Goal: Register for event/course

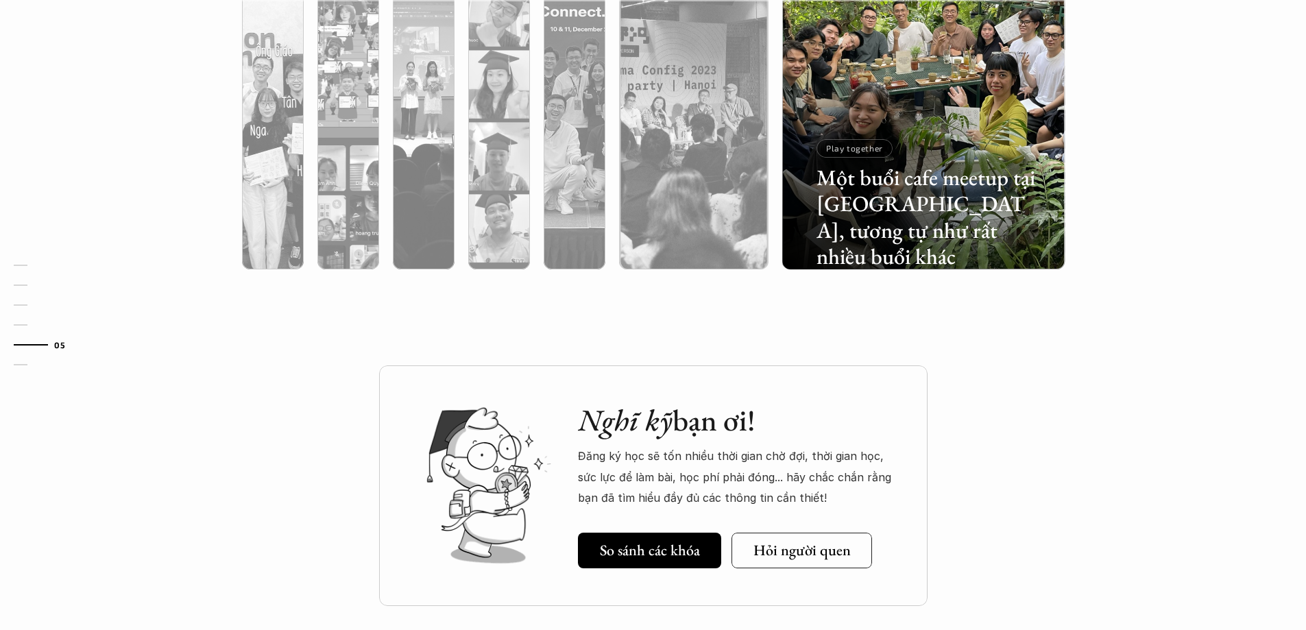
scroll to position [4795, 0]
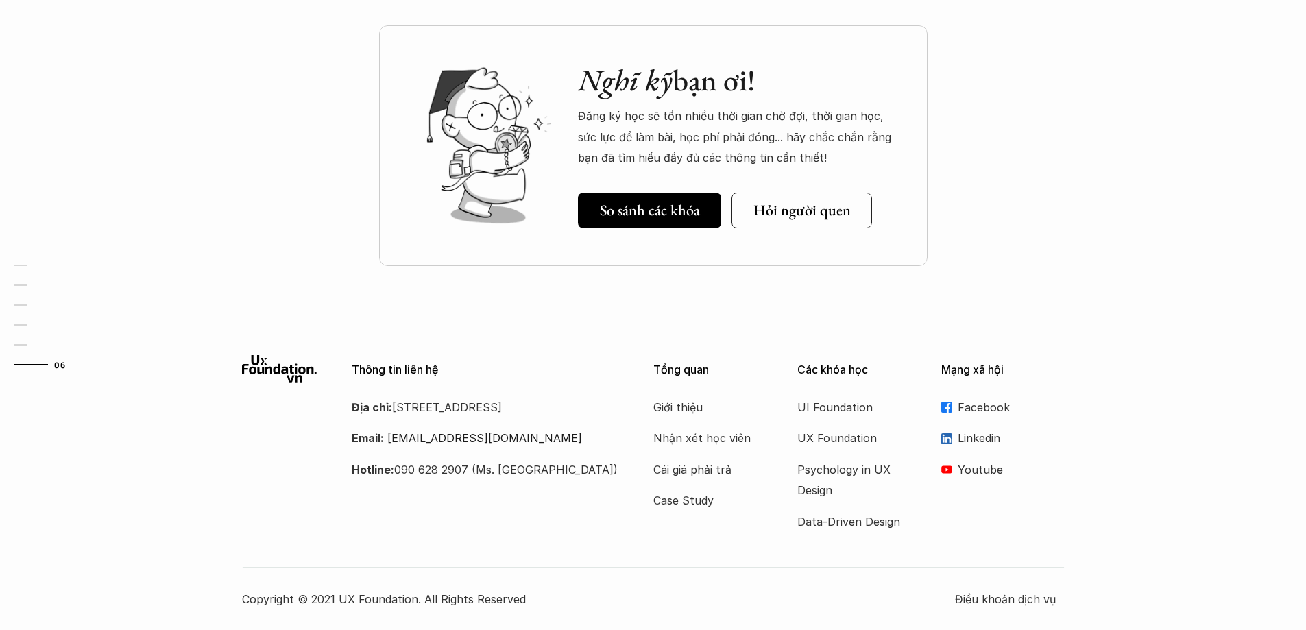
click at [971, 441] on p "Linkedin" at bounding box center [1011, 438] width 107 height 21
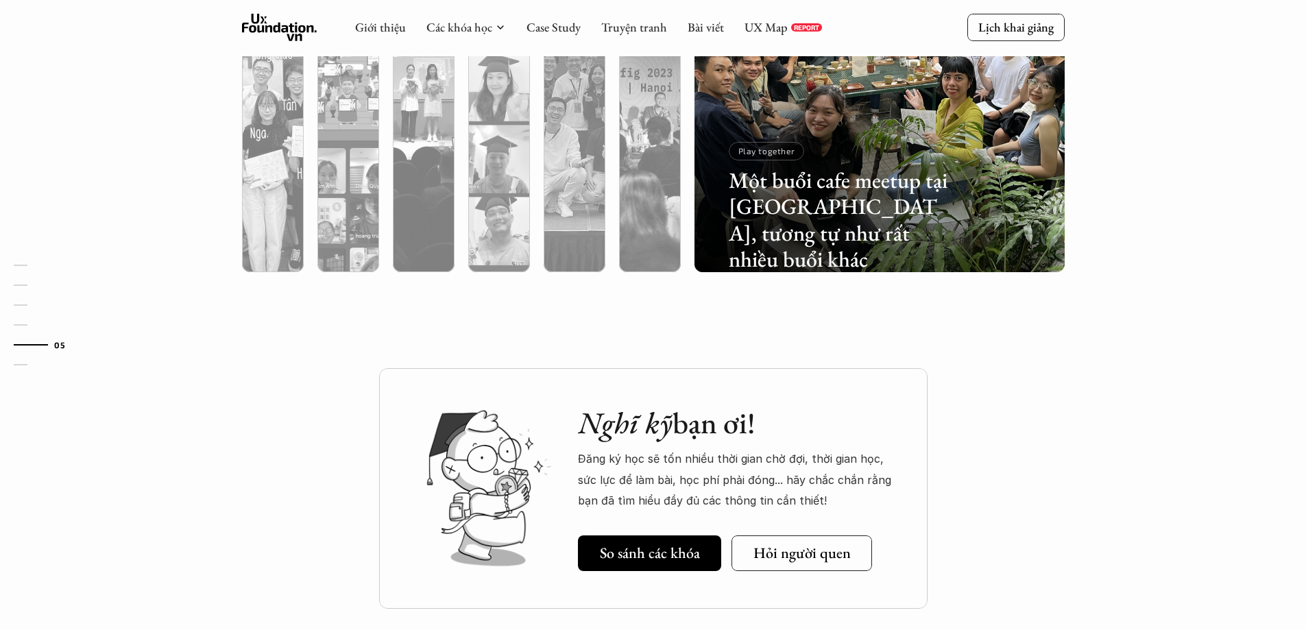
scroll to position [4110, 0]
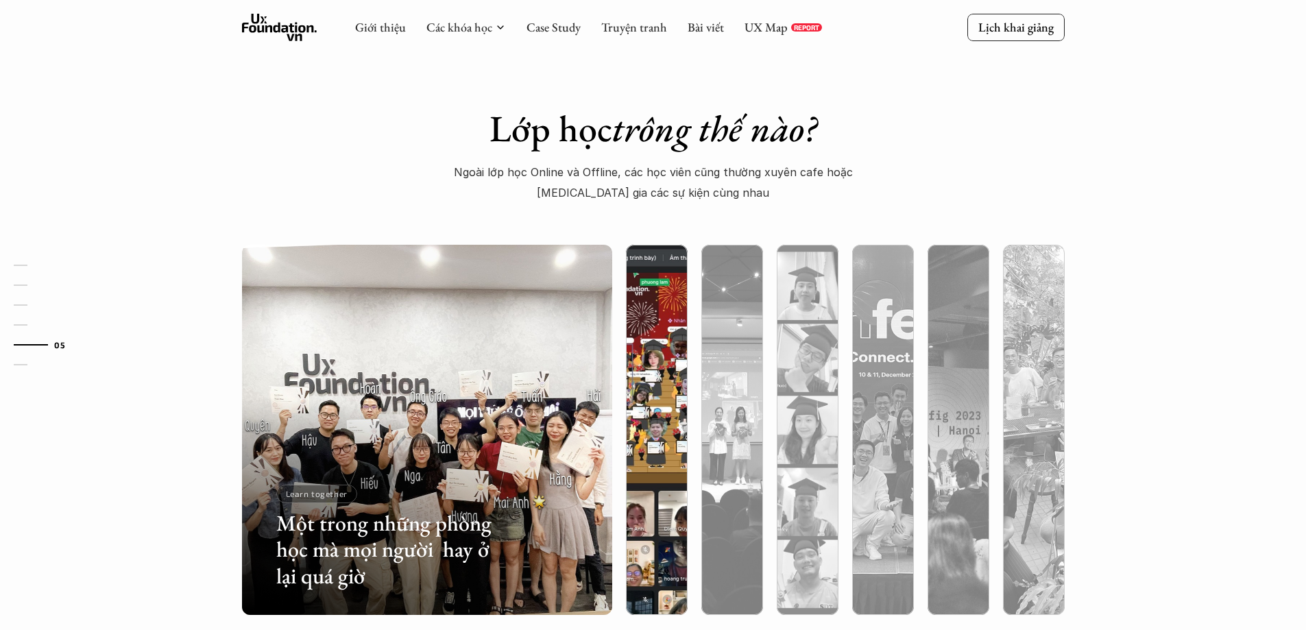
click at [646, 337] on img at bounding box center [656, 430] width 377 height 370
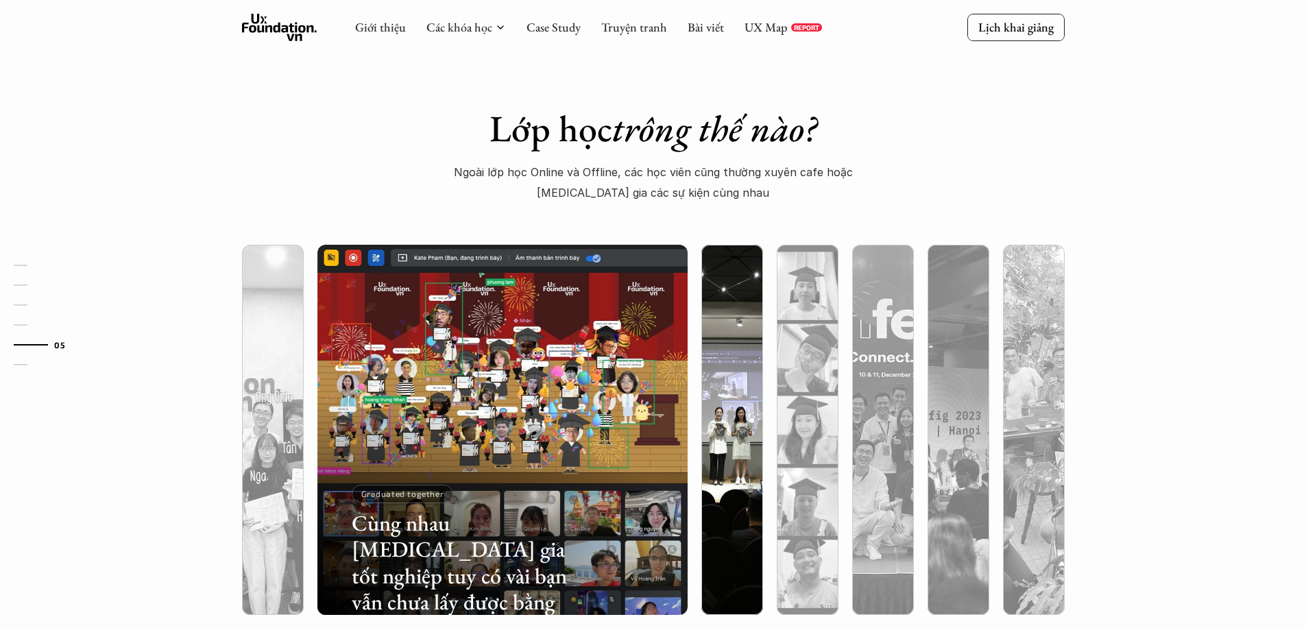
click at [709, 343] on img at bounding box center [732, 430] width 377 height 370
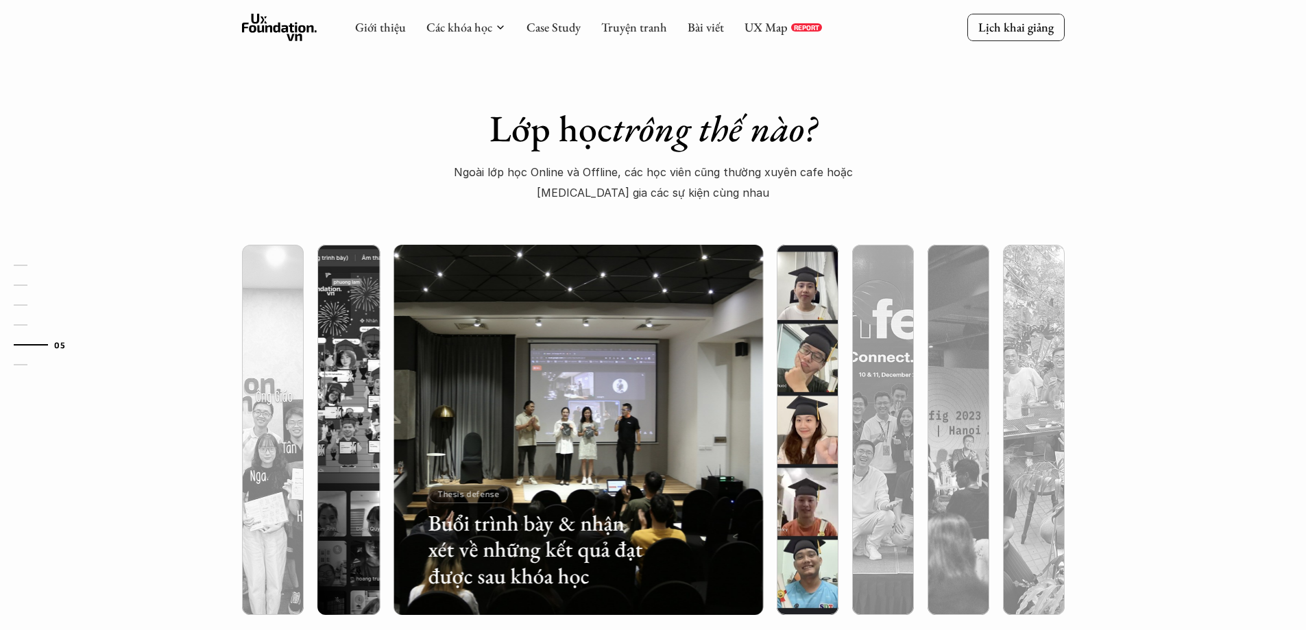
click at [817, 328] on img at bounding box center [807, 430] width 377 height 370
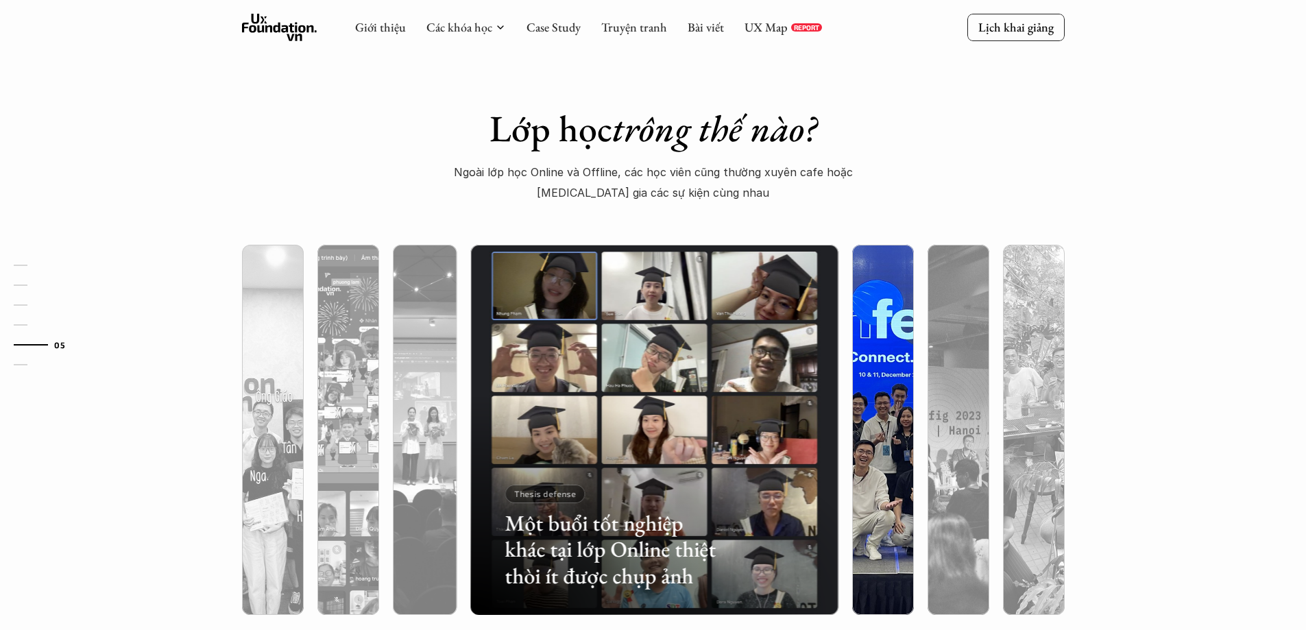
click at [867, 332] on img at bounding box center [882, 430] width 377 height 370
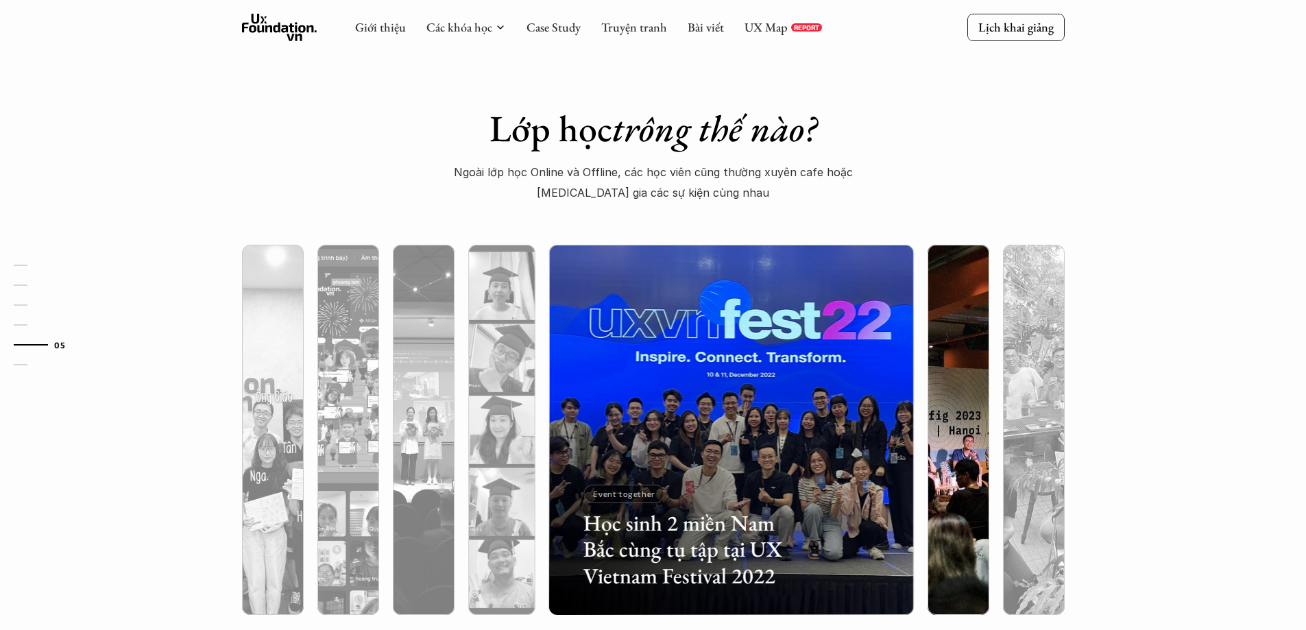
click at [969, 321] on img at bounding box center [958, 430] width 377 height 370
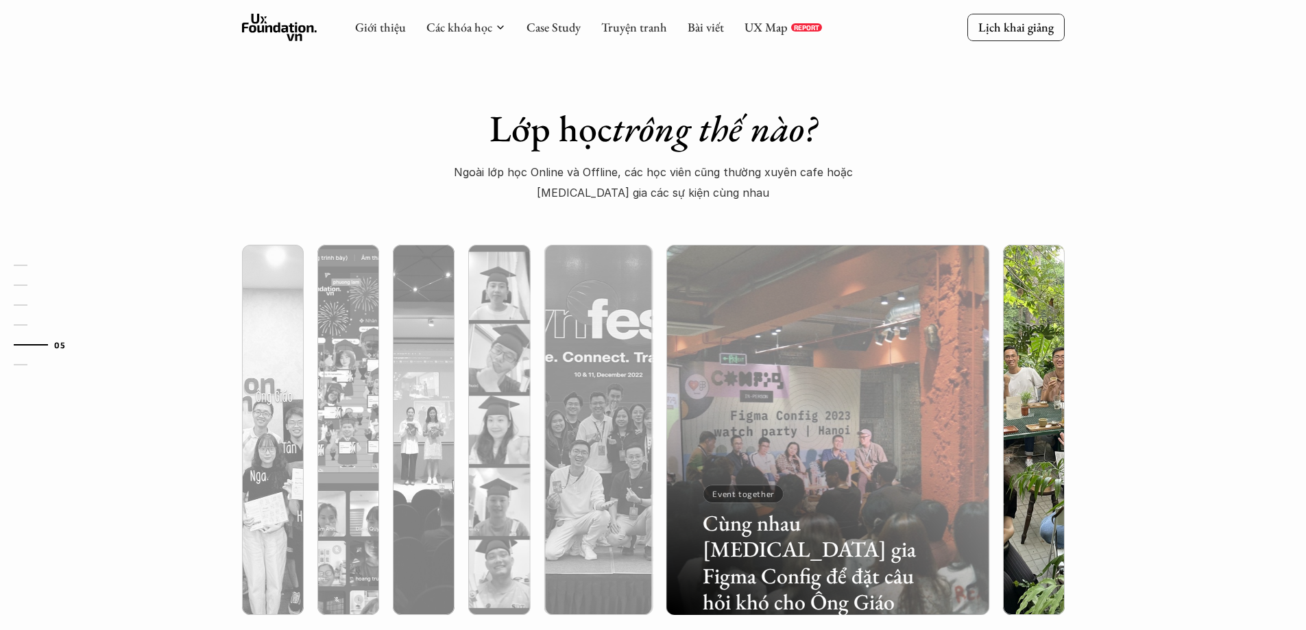
click at [1029, 336] on img at bounding box center [1033, 430] width 377 height 370
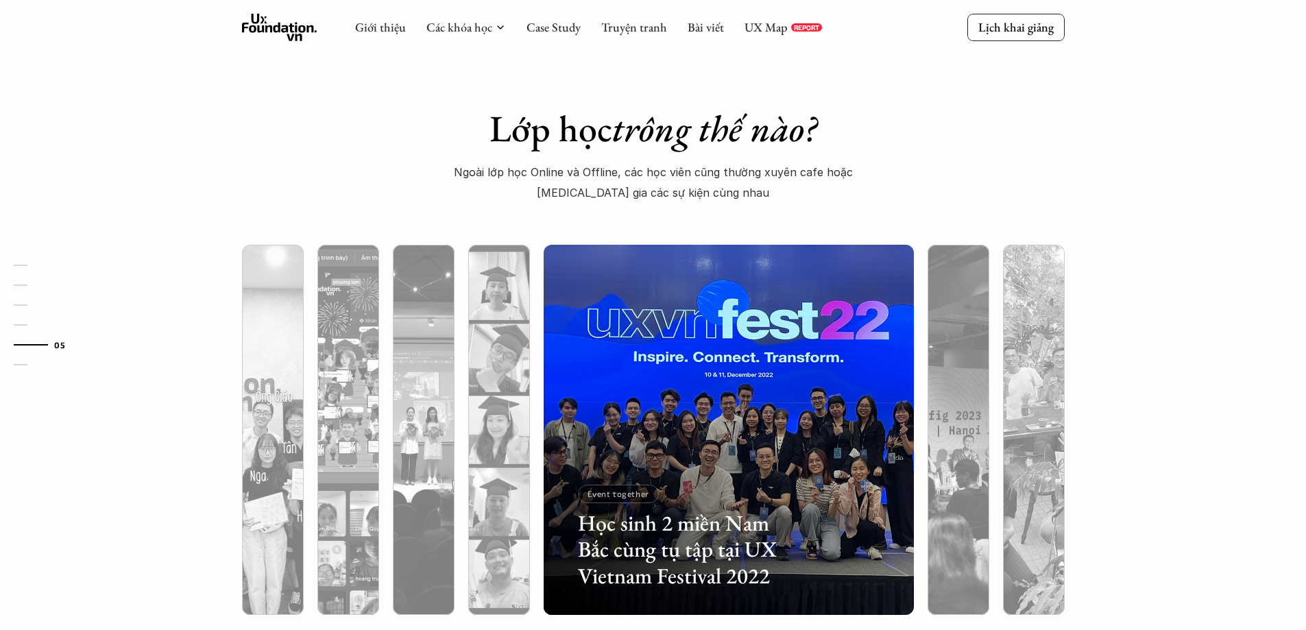
click at [362, 119] on div "Lớp học trông thế nào? Ngoài lớp học Online và Offline, các học viên cũng thườn…" at bounding box center [653, 374] width 1306 height 673
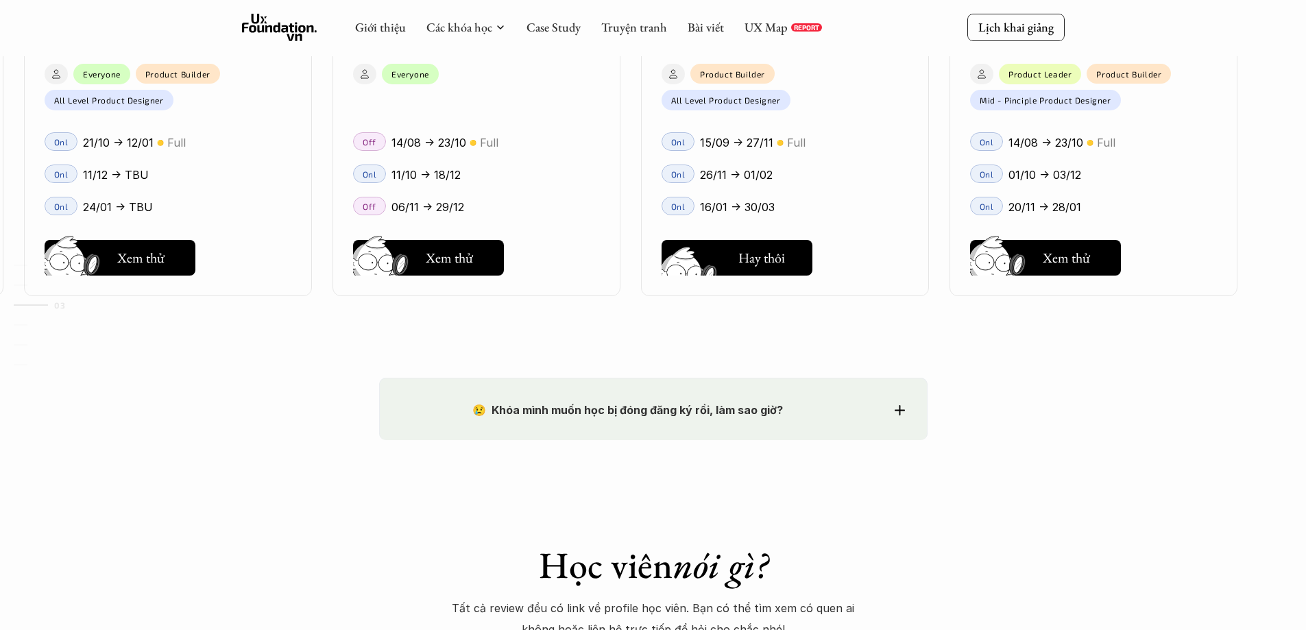
scroll to position [1711, 0]
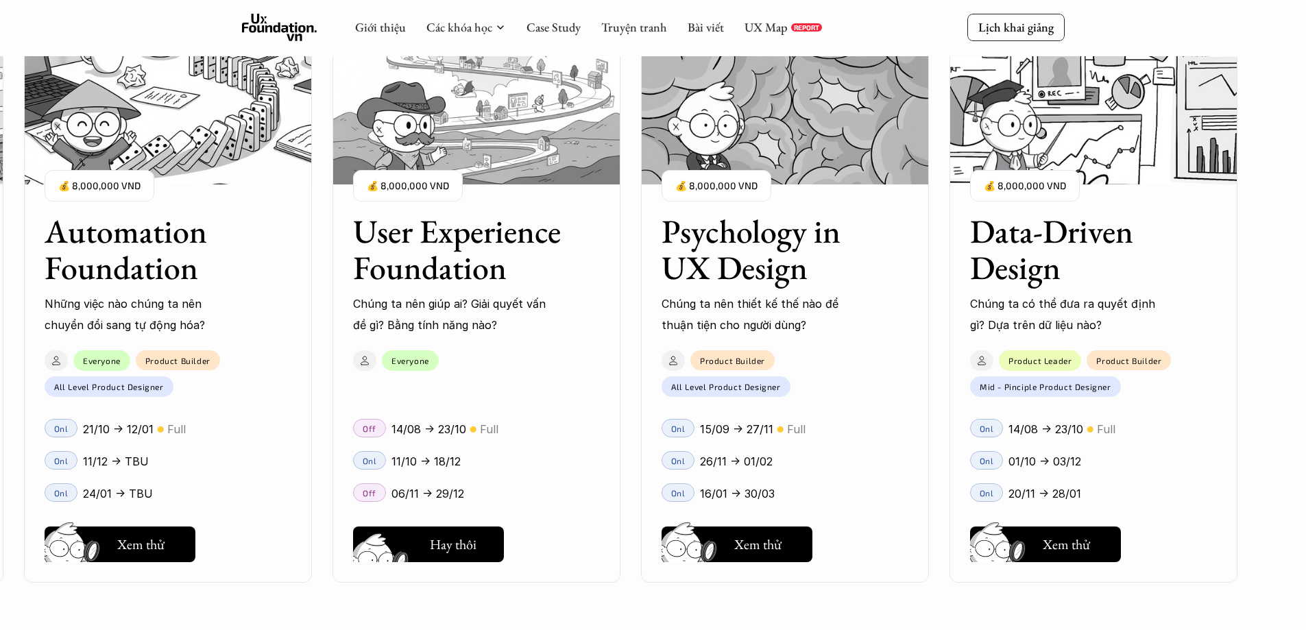
click at [473, 550] on div "User Interface Foundation Digital product đúng quy chuẩn được thiết kế thế nào?…" at bounding box center [653, 315] width 1169 height 630
click at [431, 546] on div "User Interface Foundation Digital product đúng quy chuẩn được thiết kế thế nào?…" at bounding box center [653, 315] width 1169 height 630
click at [376, 542] on div "User Interface Foundation Digital product đúng quy chuẩn được thiết kế thế nào?…" at bounding box center [653, 315] width 1169 height 630
click at [379, 463] on div "User Interface Foundation Digital product đúng quy chuẩn được thiết kế thế nào?…" at bounding box center [653, 315] width 1169 height 630
click at [373, 491] on div "User Interface Foundation Digital product đúng quy chuẩn được thiết kế thế nào?…" at bounding box center [653, 315] width 1169 height 630
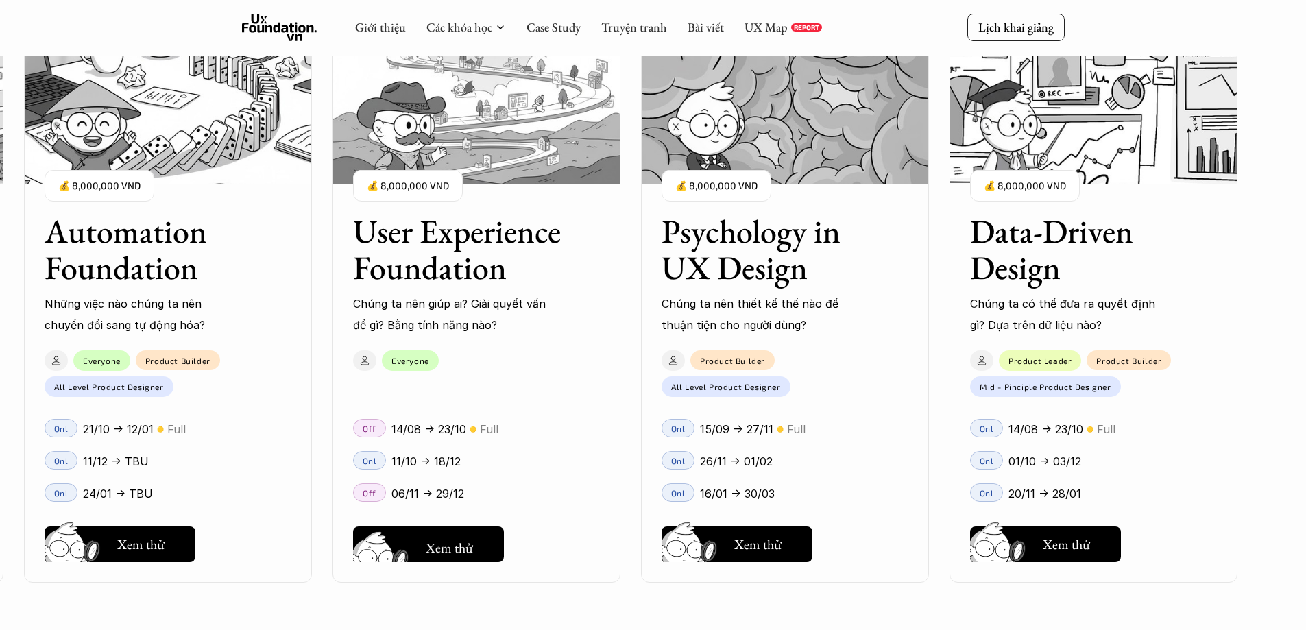
click at [467, 545] on div "User Interface Foundation Digital product đúng quy chuẩn được thiết kế thế nào?…" at bounding box center [653, 315] width 1169 height 630
drag, startPoint x: 467, startPoint y: 545, endPoint x: 487, endPoint y: 345, distance: 200.5
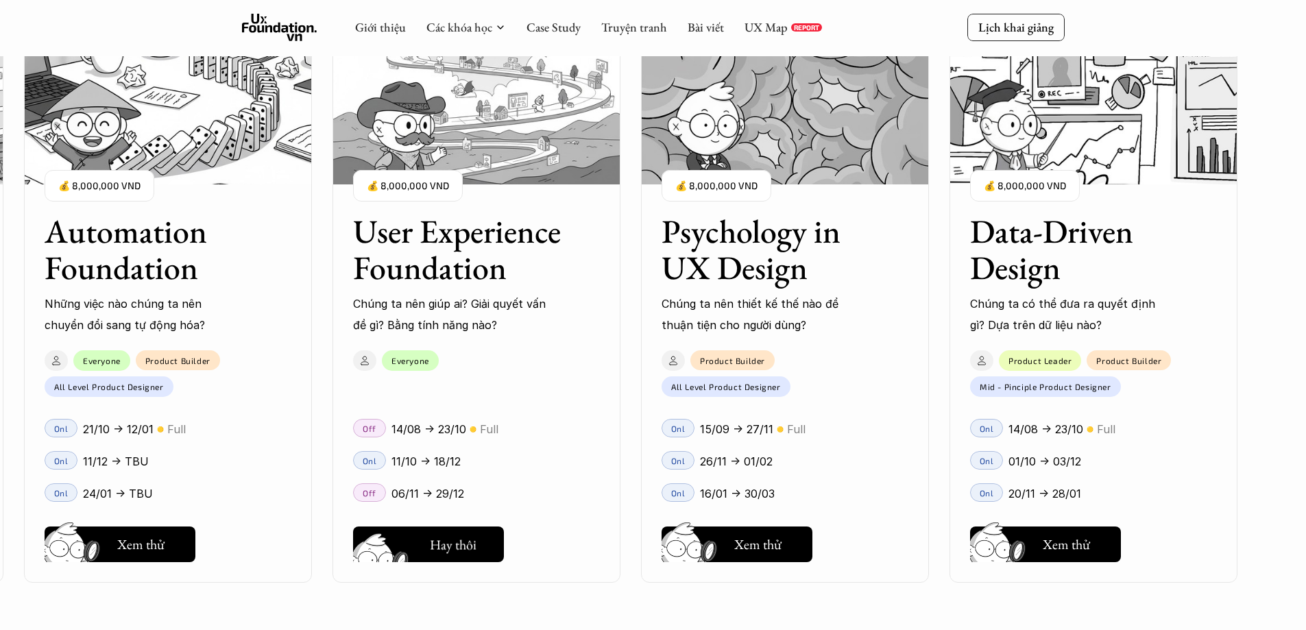
click at [467, 545] on div "User Interface Foundation Digital product đúng quy chuẩn được thiết kế thế nào?…" at bounding box center [653, 315] width 1169 height 630
click at [494, 162] on div "User Interface Foundation Digital product đúng quy chuẩn được thiết kế thế nào?…" at bounding box center [653, 315] width 1169 height 630
click at [1074, 535] on div "User Interface Foundation Digital product đúng quy chuẩn được thiết kế thế nào?…" at bounding box center [653, 315] width 1169 height 630
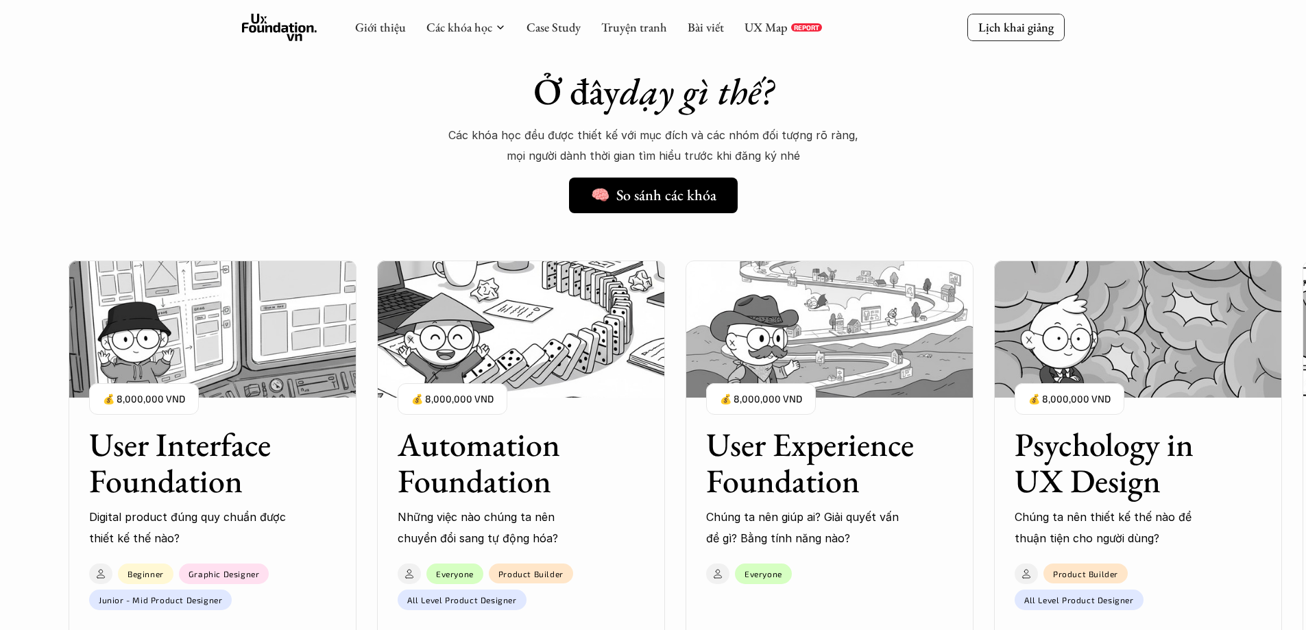
scroll to position [683, 0]
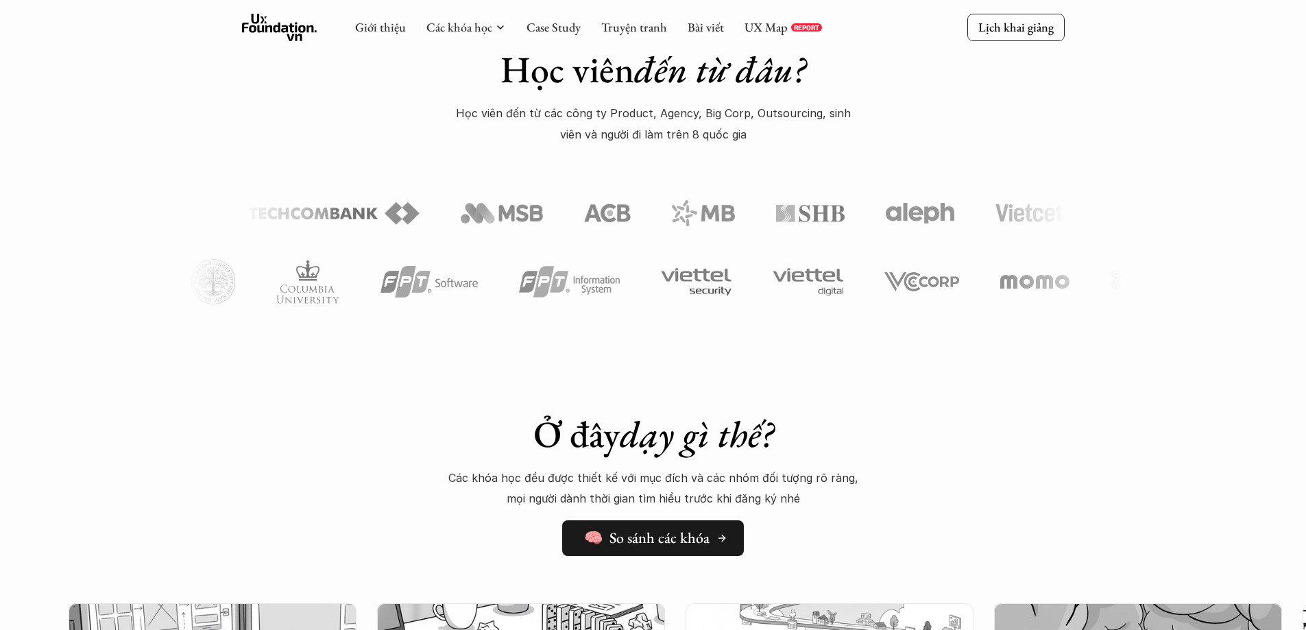
click at [690, 536] on h5 "🧠 So sánh các khóa" at bounding box center [646, 538] width 125 height 18
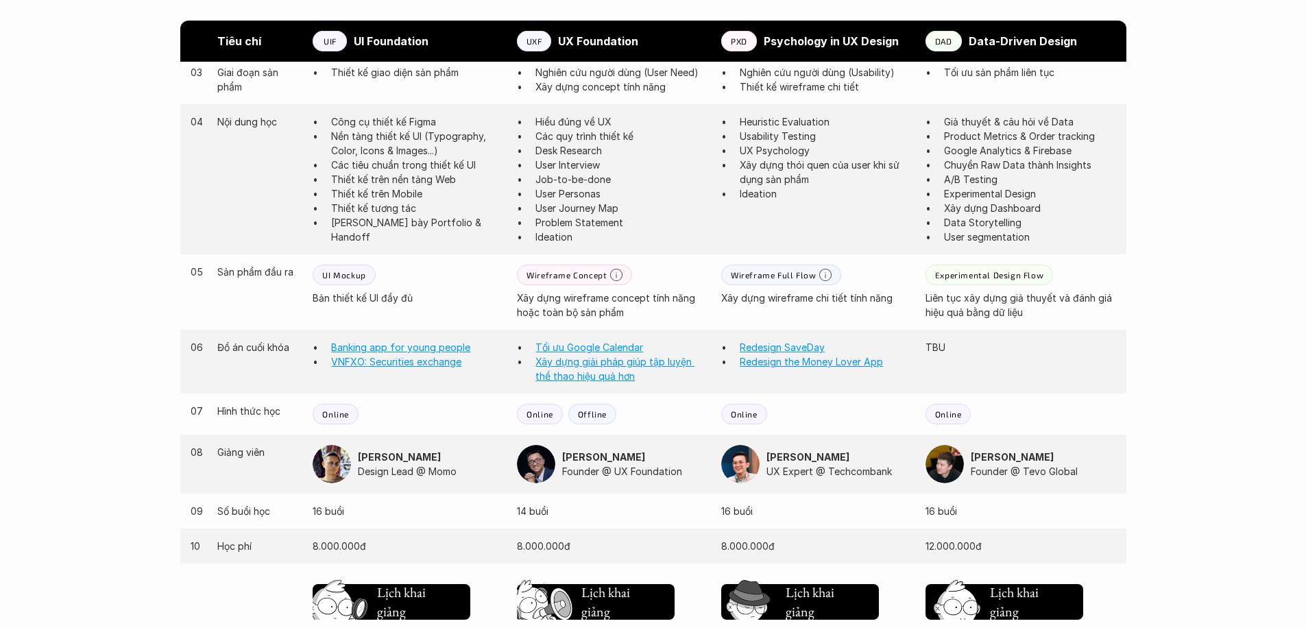
scroll to position [1371, 0]
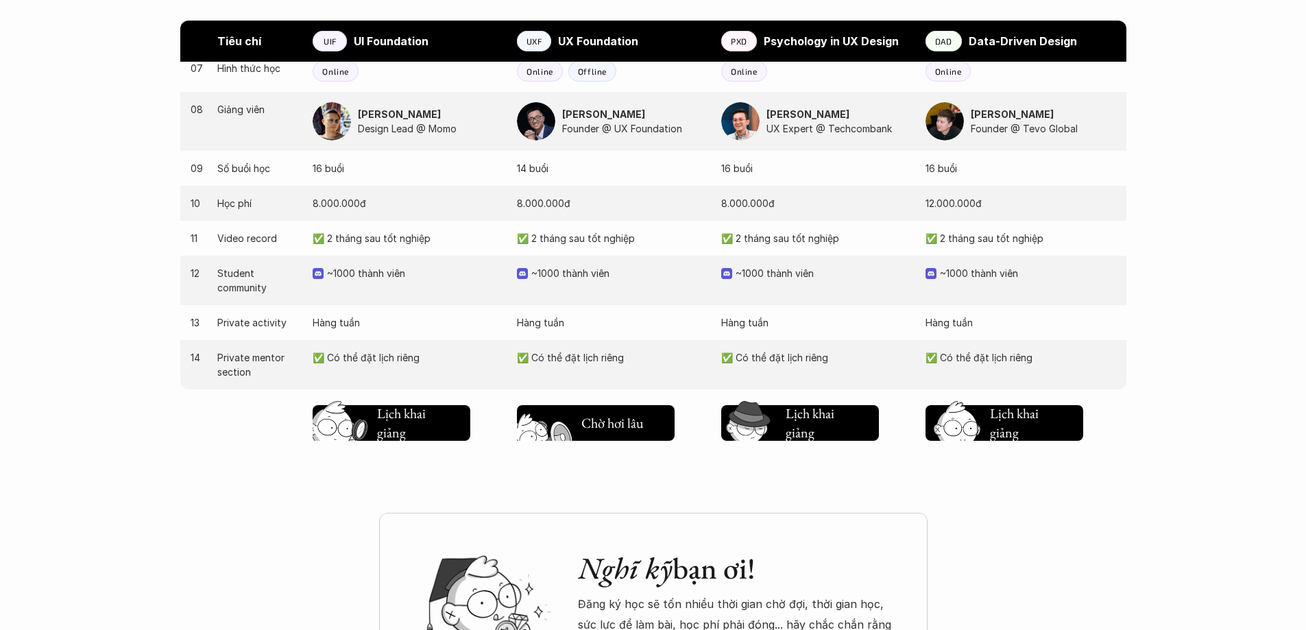
click at [633, 427] on h5 "Chờ hơi lâu" at bounding box center [612, 422] width 62 height 19
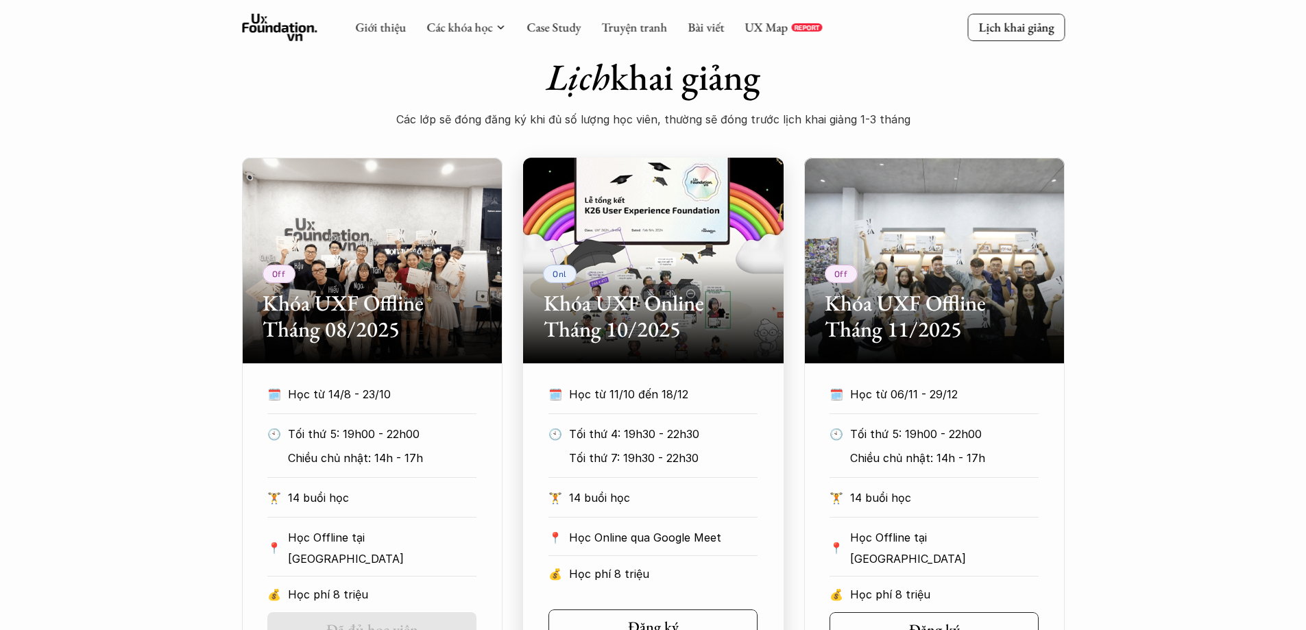
scroll to position [869, 0]
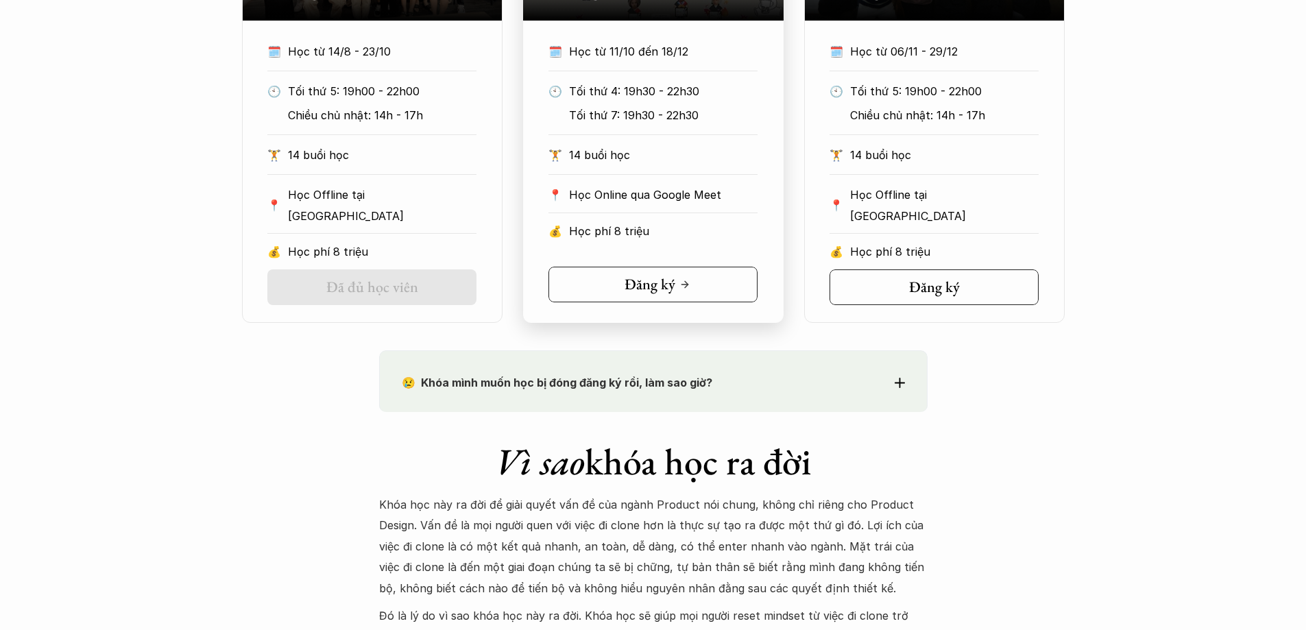
click at [657, 291] on h5 "Đăng ký" at bounding box center [649, 285] width 51 height 18
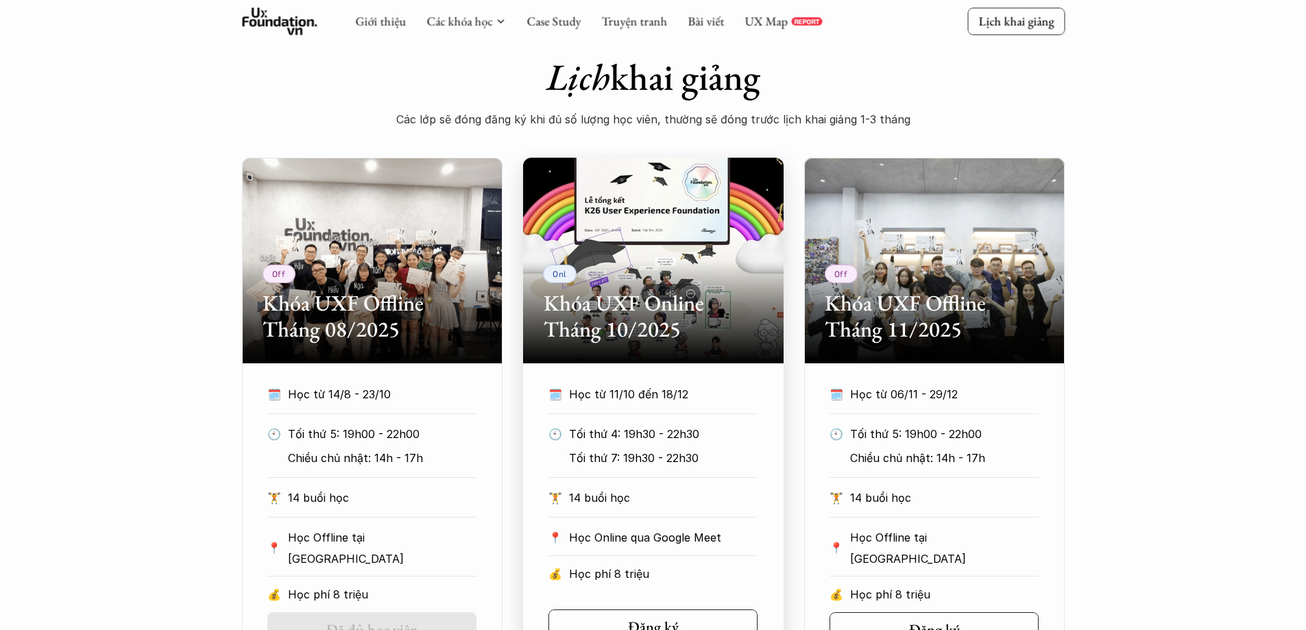
scroll to position [0, 0]
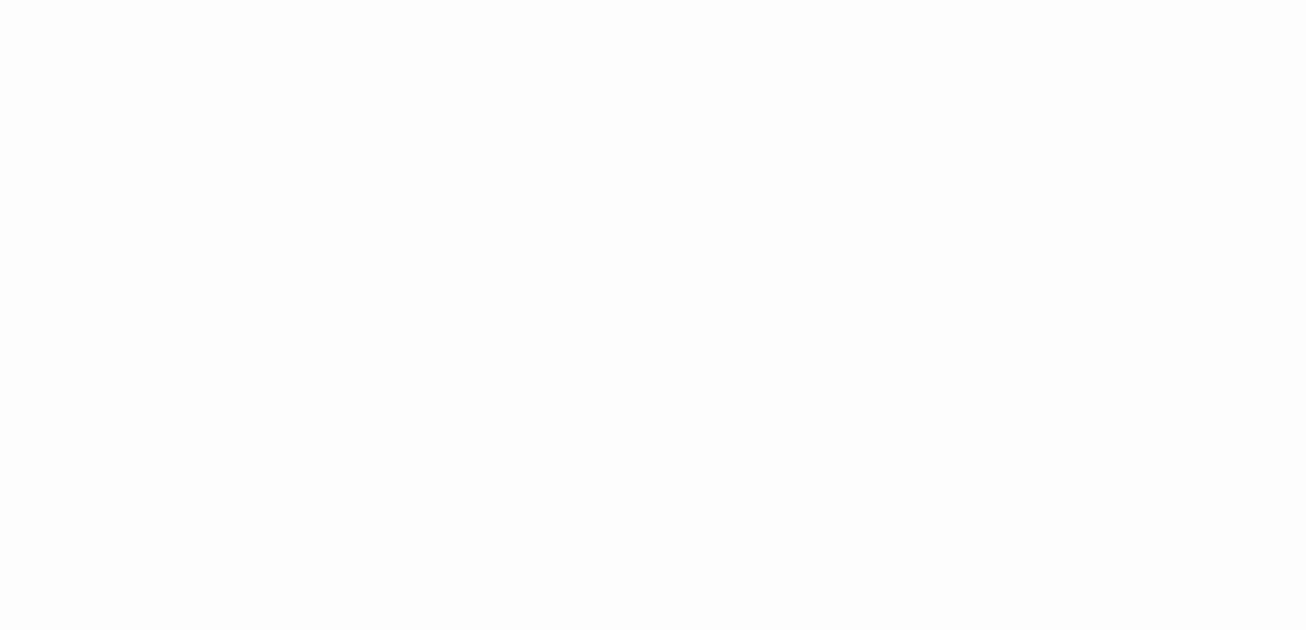
scroll to position [945, 0]
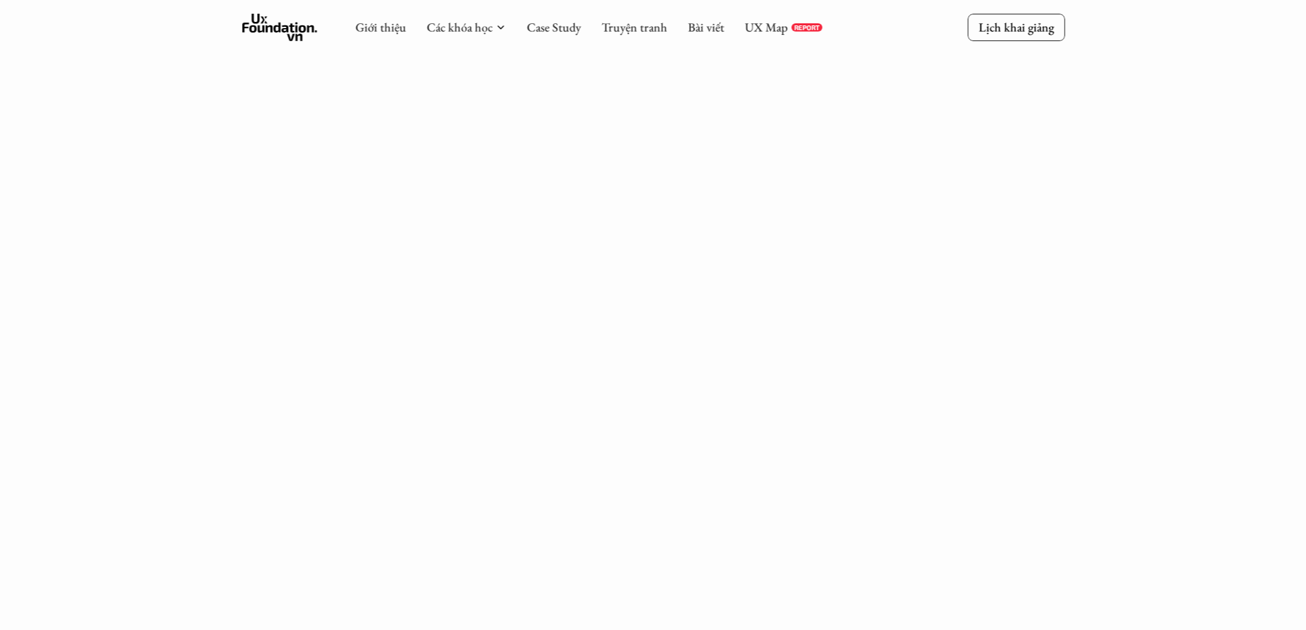
click at [1117, 358] on div "Giới thiệu Các khóa học Case Study Truyện tranh Bài viết UX Map REPORT Lịch kha…" at bounding box center [653, 485] width 1306 height 2860
click at [1013, 247] on div "Giới thiệu Các khóa học Case Study Truyện tranh Bài viết UX Map REPORT Lịch kha…" at bounding box center [653, 485] width 1306 height 2860
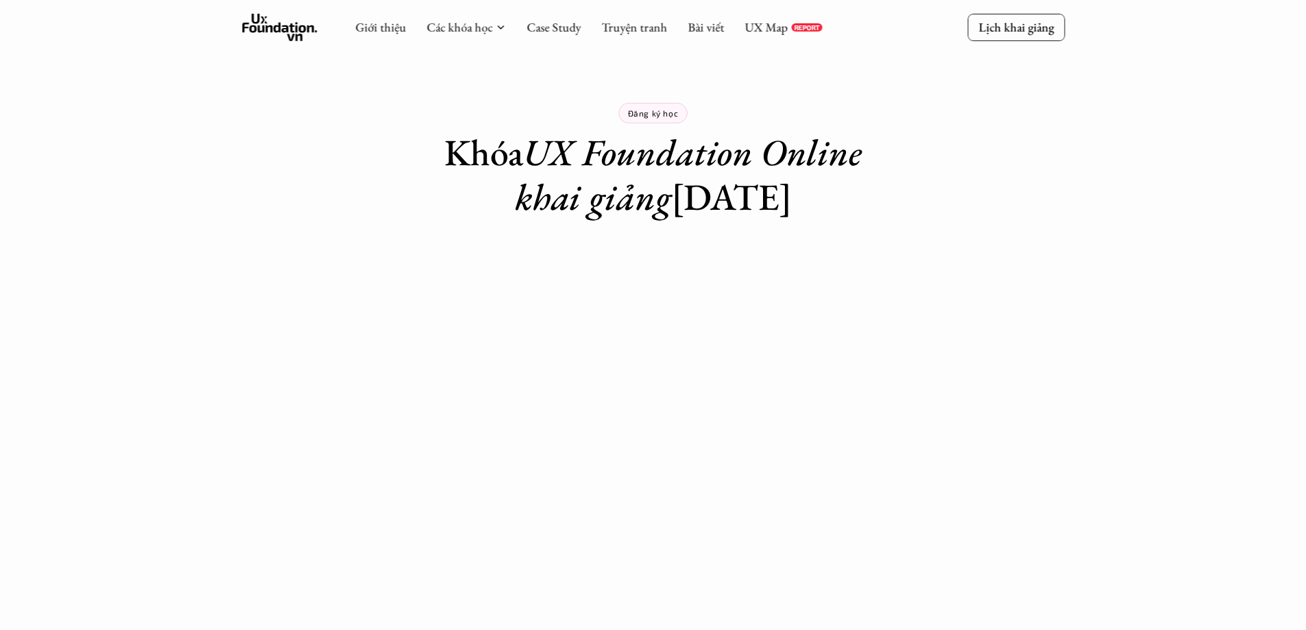
scroll to position [343, 0]
